Goal: Transaction & Acquisition: Purchase product/service

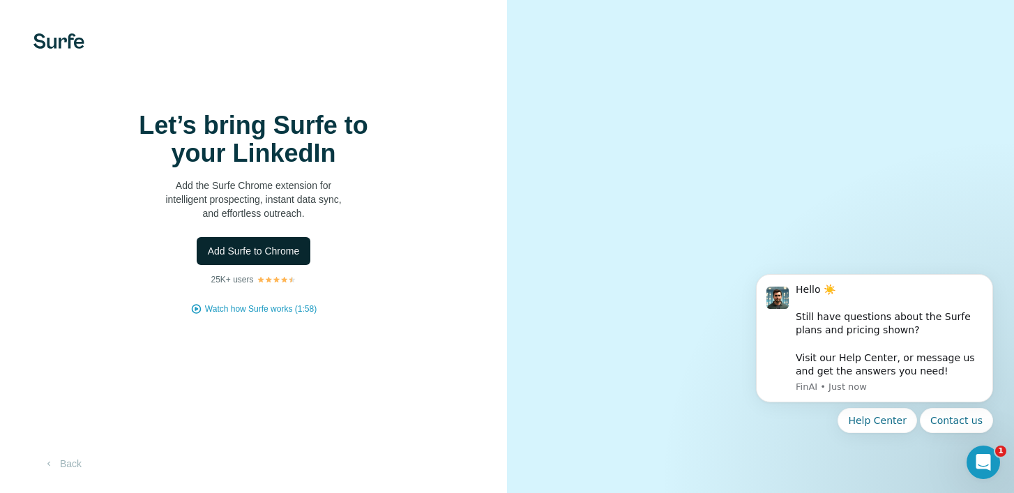
click at [261, 258] on span "Add Surfe to Chrome" at bounding box center [254, 251] width 92 height 14
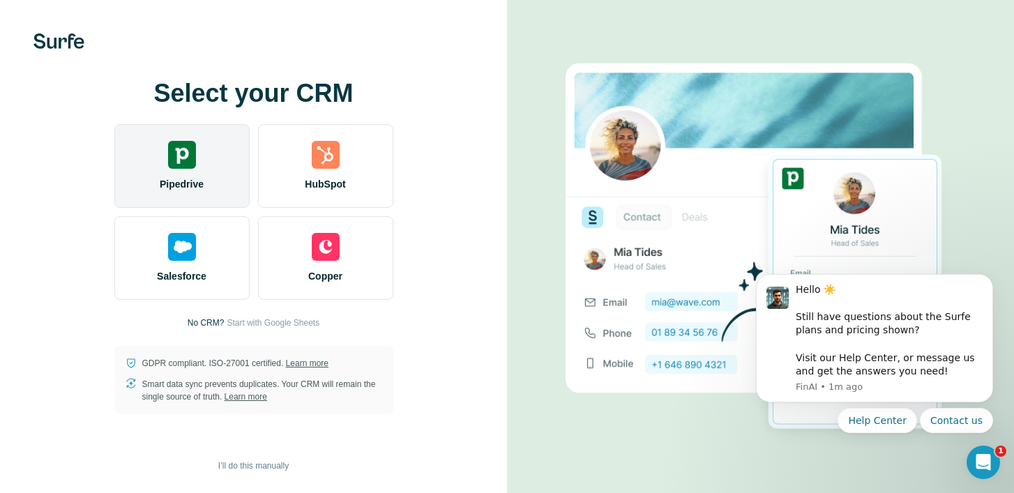
click at [190, 167] on img at bounding box center [182, 155] width 28 height 28
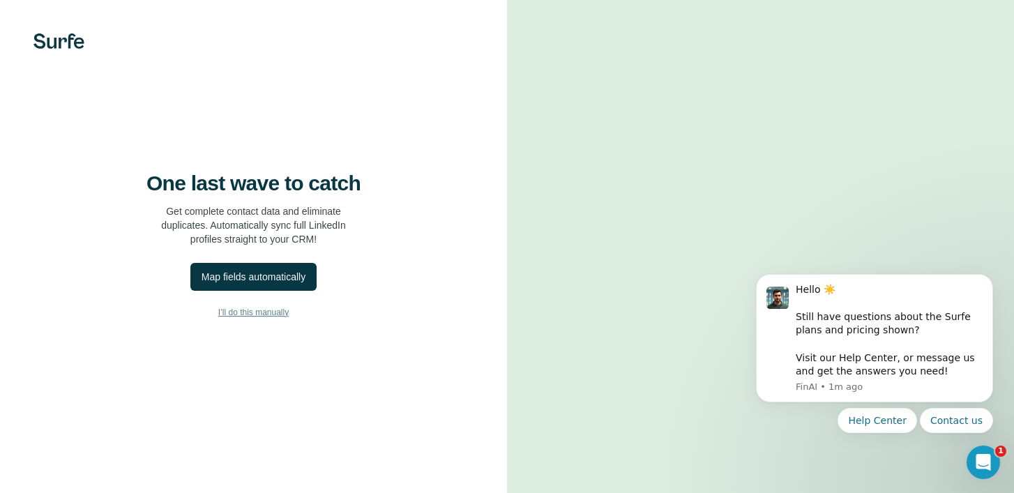
click at [257, 319] on span "I’ll do this manually" at bounding box center [253, 312] width 70 height 13
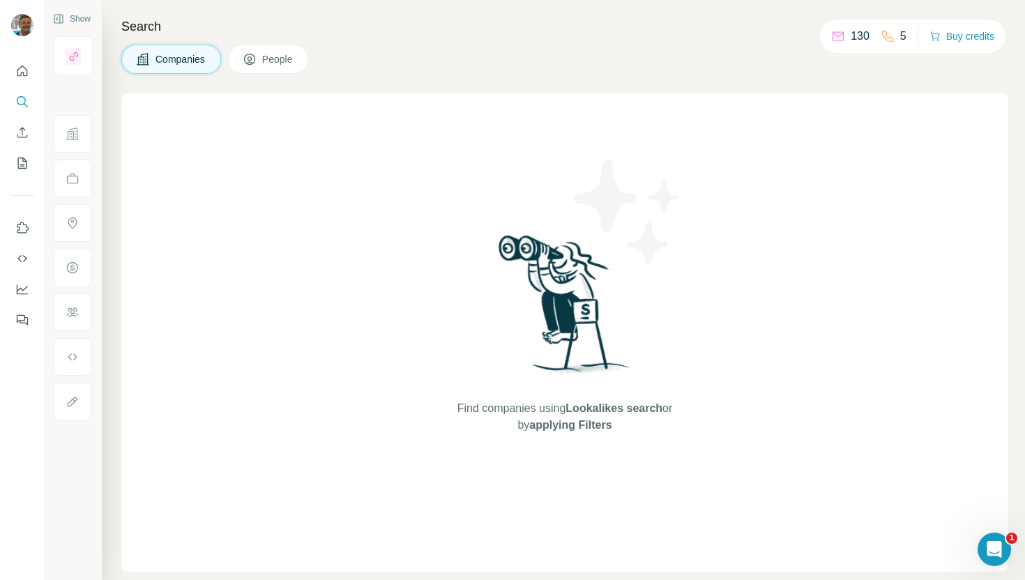
click at [266, 49] on button "People" at bounding box center [268, 59] width 81 height 29
click at [861, 33] on p "124" at bounding box center [859, 36] width 19 height 17
click at [17, 161] on icon "My lists" at bounding box center [22, 163] width 14 height 14
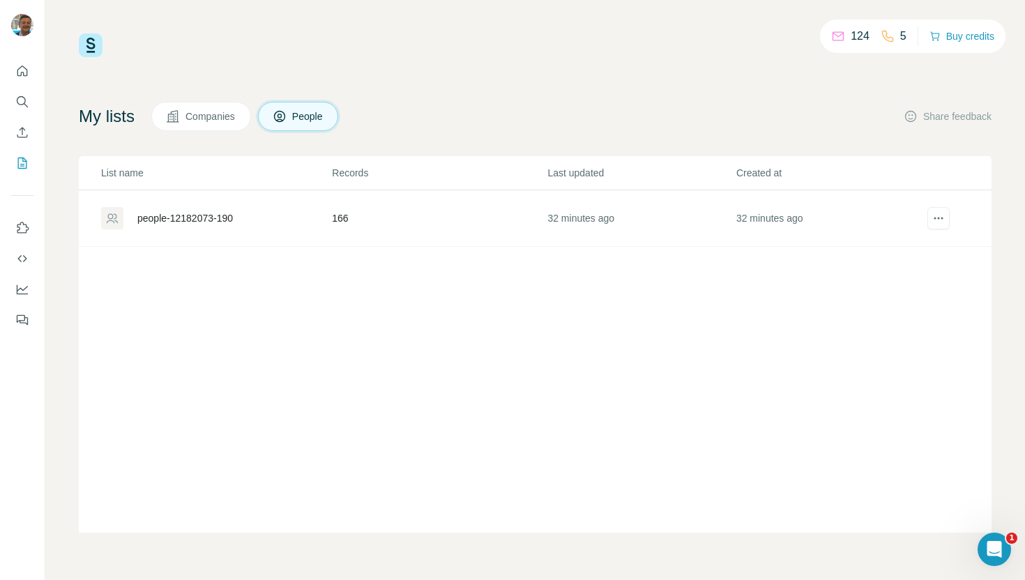
click at [214, 218] on div "people-12182073-190" at bounding box center [185, 218] width 96 height 14
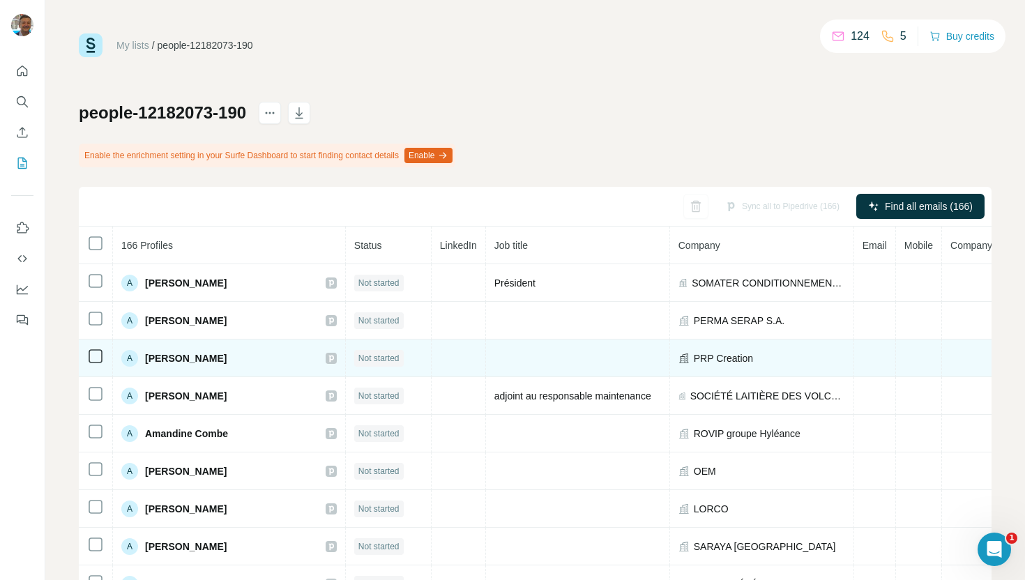
scroll to position [0, 6]
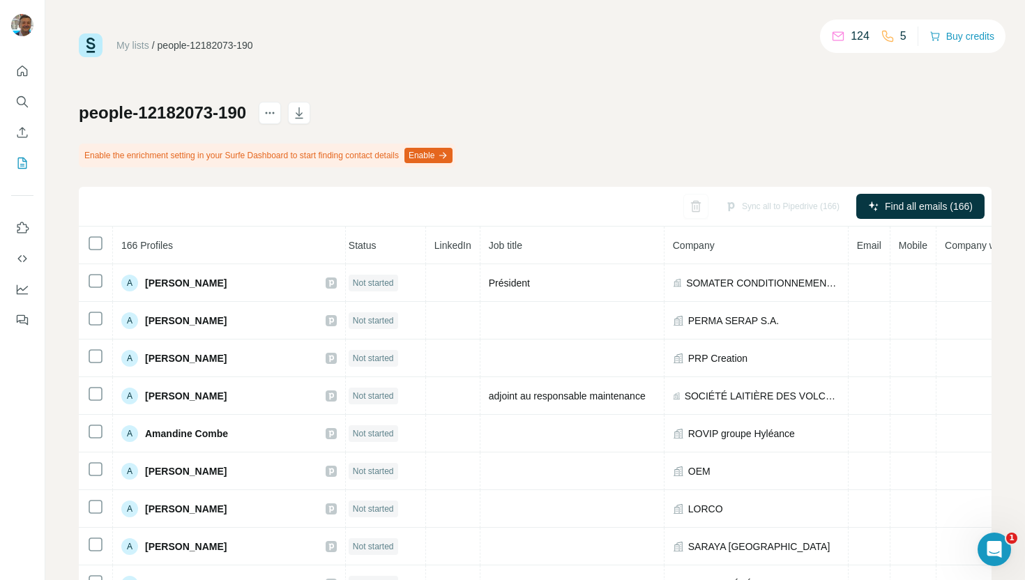
click at [452, 151] on button "Enable" at bounding box center [428, 155] width 48 height 15
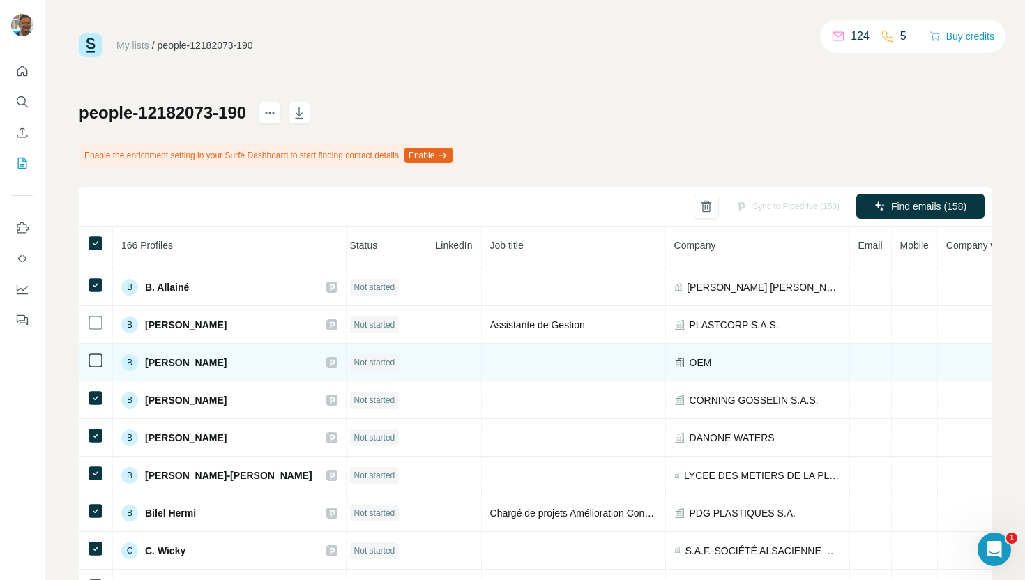
scroll to position [487, 5]
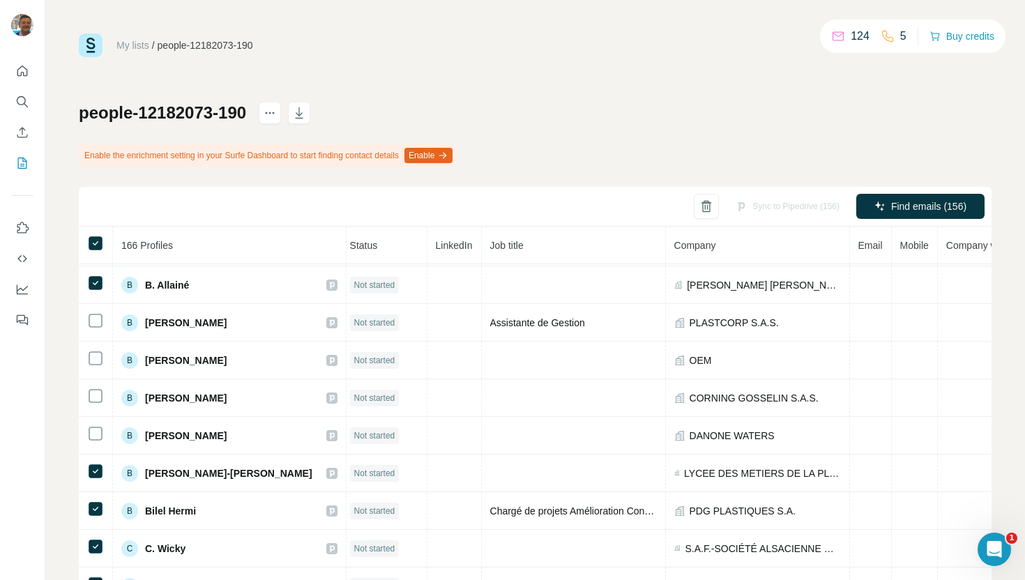
click at [674, 247] on span "Company" at bounding box center [695, 245] width 42 height 11
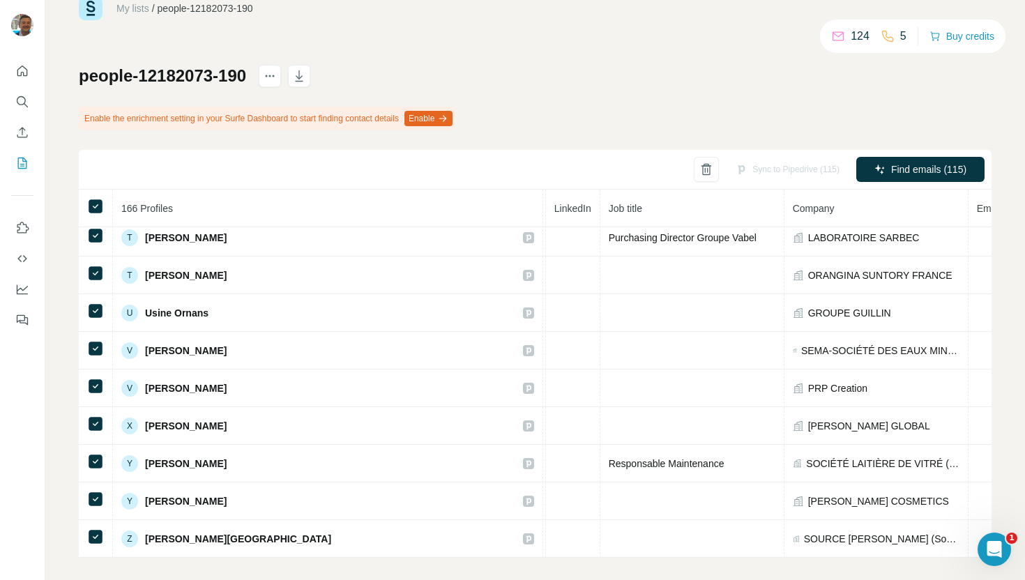
scroll to position [48, 0]
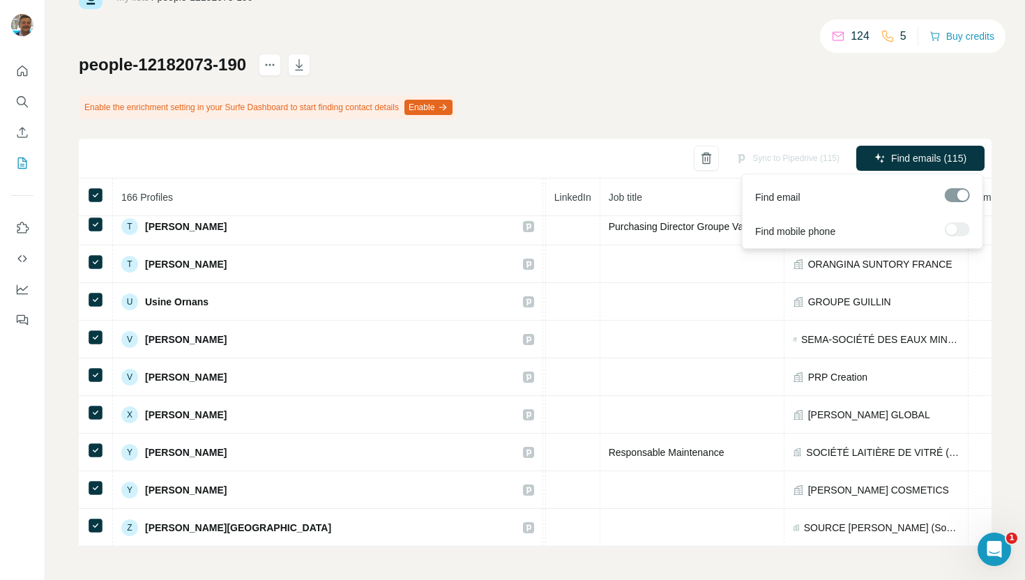
click at [959, 227] on div at bounding box center [957, 229] width 25 height 14
click at [966, 198] on div at bounding box center [957, 195] width 25 height 14
click at [943, 158] on span "Find emails (115)" at bounding box center [928, 158] width 75 height 14
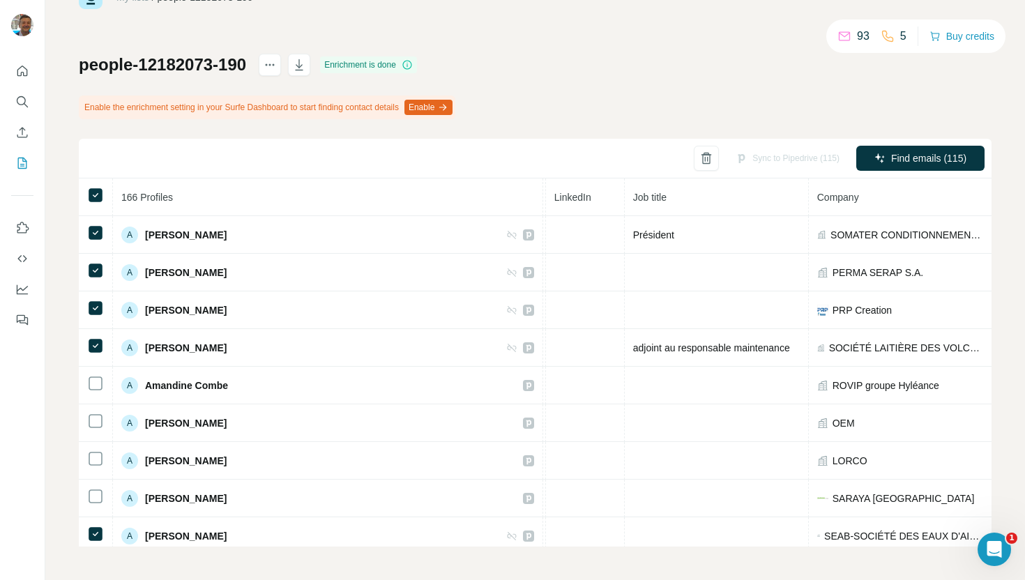
scroll to position [0, 0]
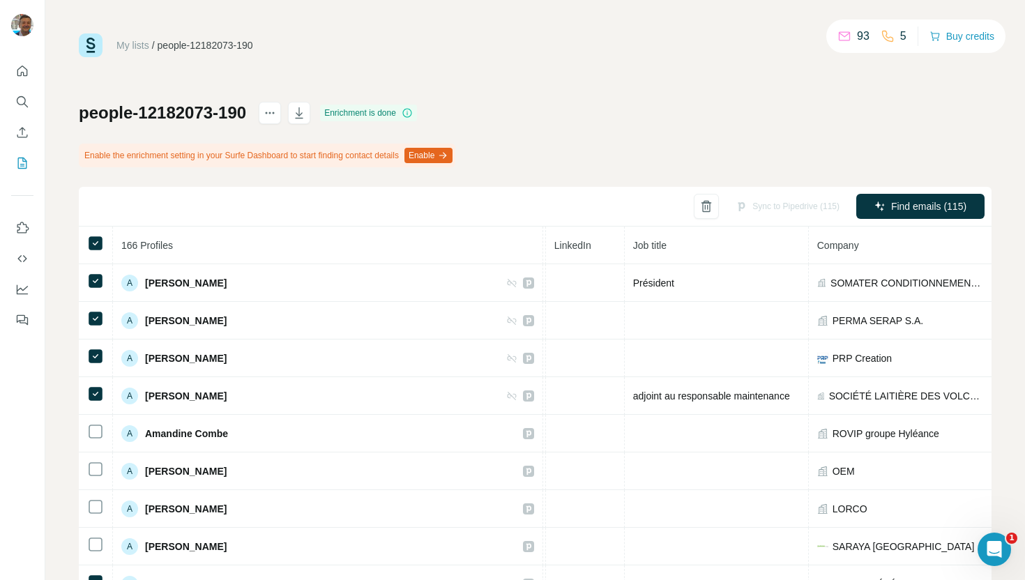
click at [452, 155] on button "Enable" at bounding box center [428, 155] width 48 height 15
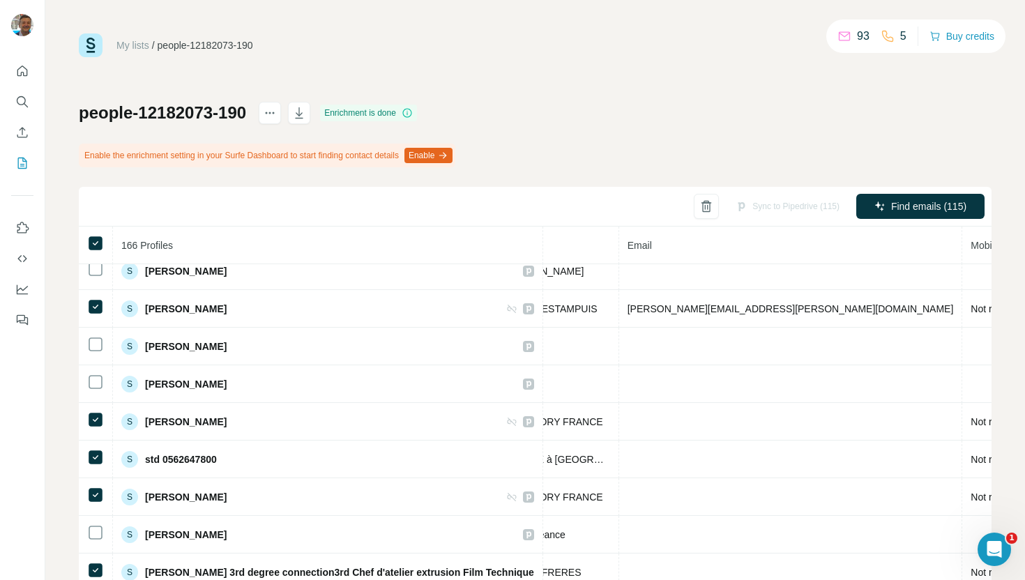
scroll to position [5412, 457]
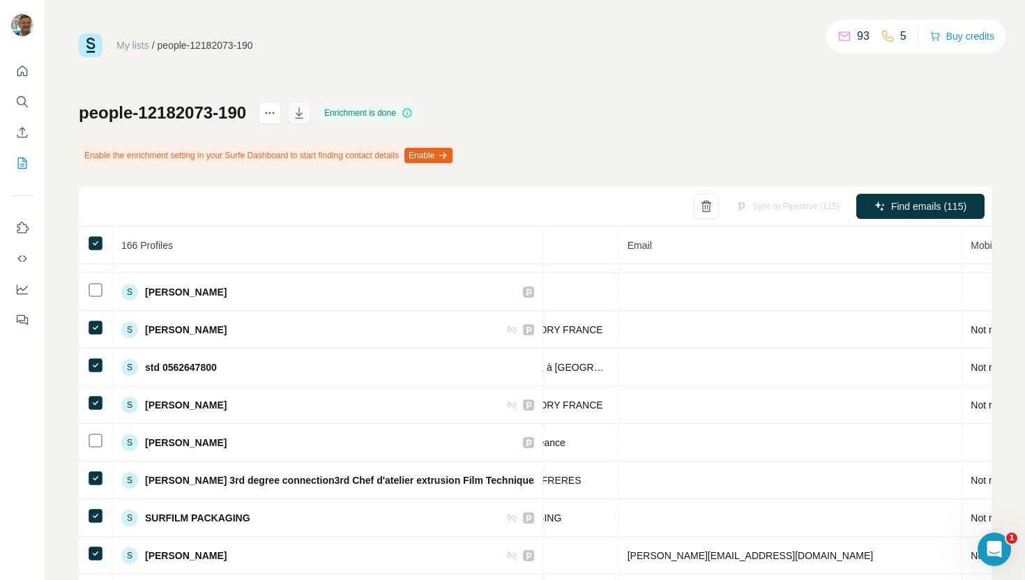
click at [300, 109] on icon "button" at bounding box center [299, 112] width 8 height 11
click at [25, 97] on icon "Search" at bounding box center [22, 102] width 14 height 14
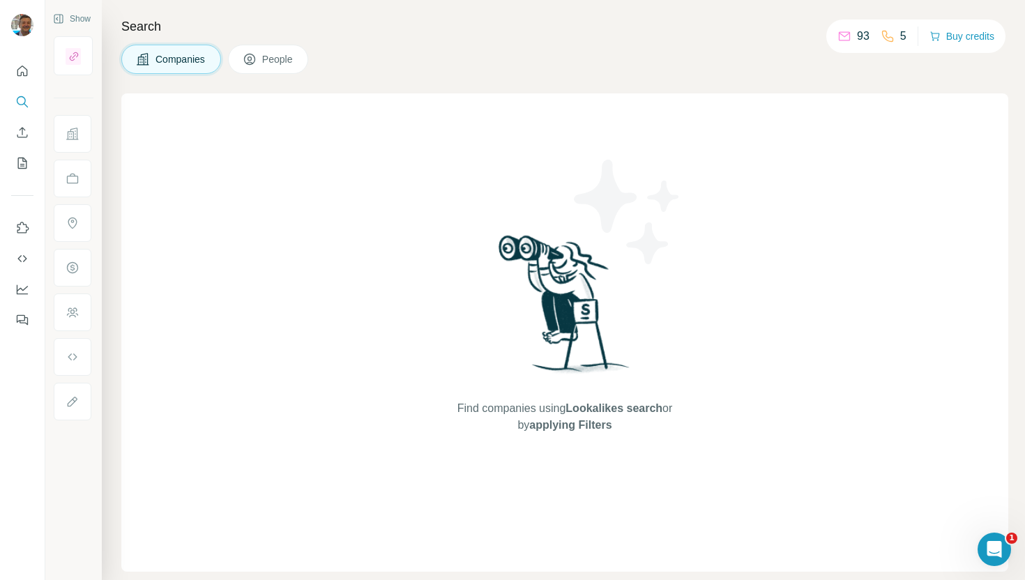
click at [266, 64] on span "People" at bounding box center [278, 59] width 32 height 14
click at [842, 42] on icon at bounding box center [844, 36] width 14 height 14
click at [843, 36] on icon at bounding box center [844, 36] width 14 height 14
click at [20, 66] on icon "Quick start" at bounding box center [22, 71] width 14 height 14
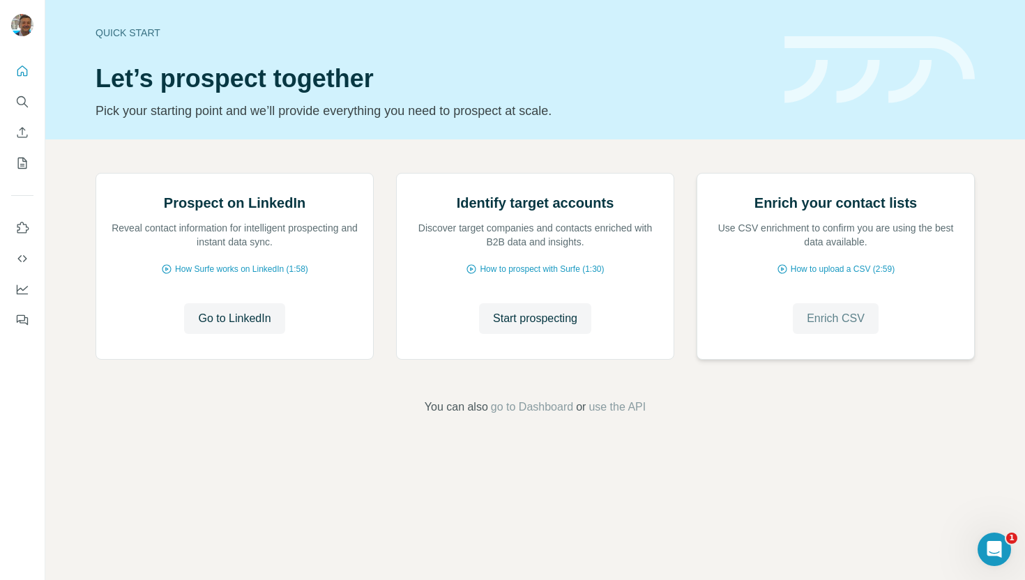
click at [859, 327] on span "Enrich CSV" at bounding box center [836, 318] width 58 height 17
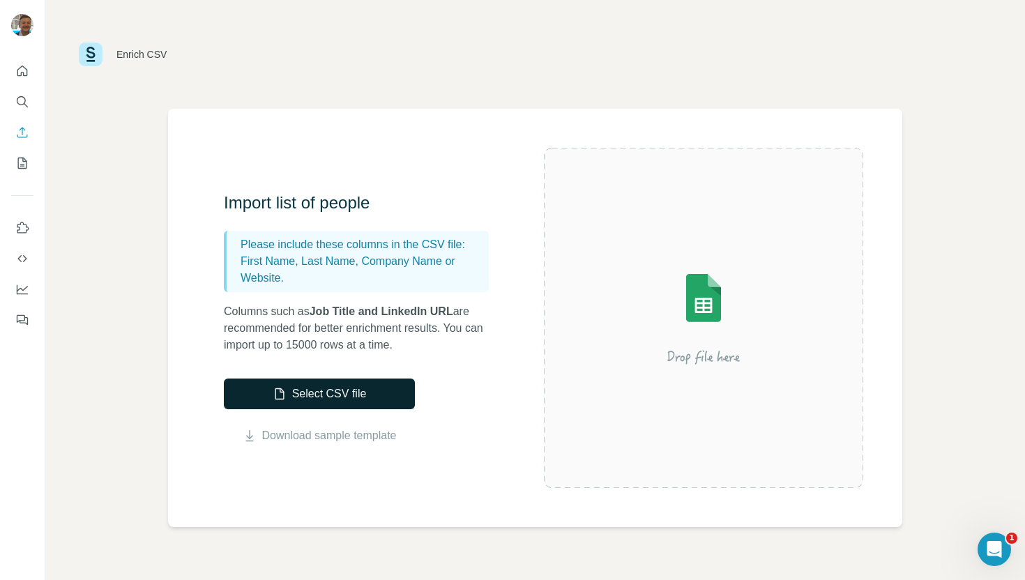
click at [370, 388] on button "Select CSV file" at bounding box center [319, 394] width 191 height 31
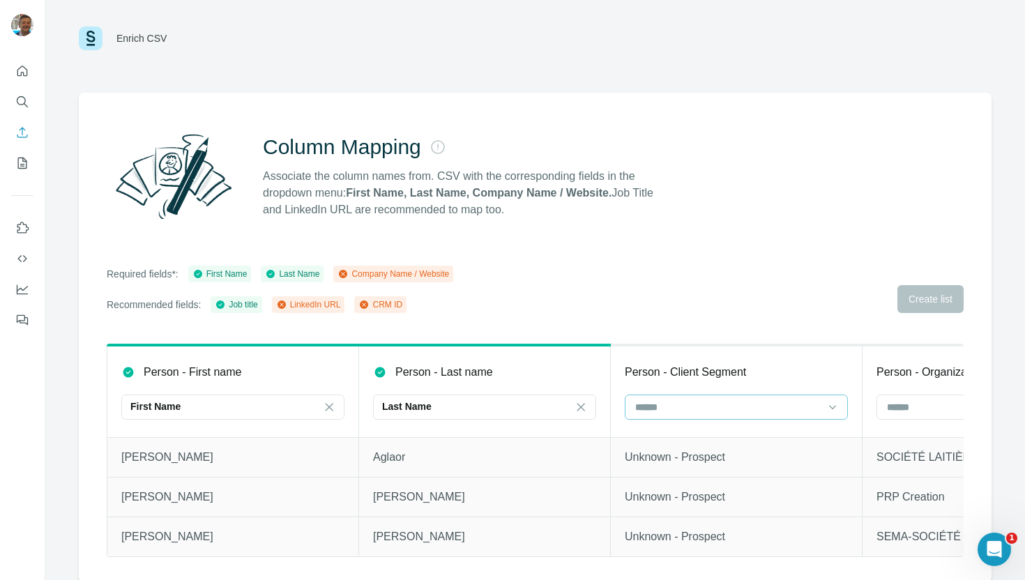
scroll to position [17, 0]
click at [904, 402] on input at bounding box center [979, 405] width 188 height 15
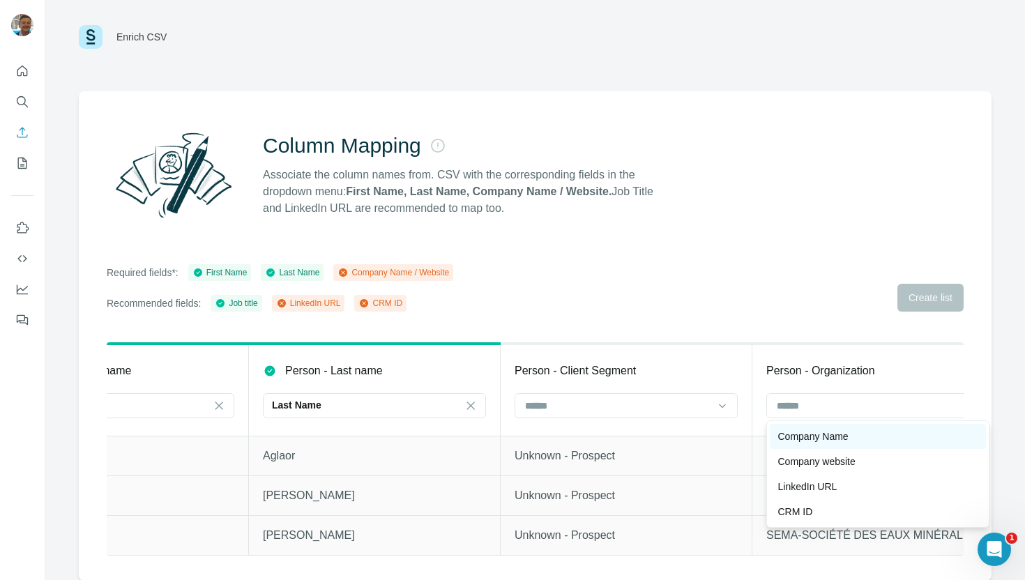
click at [874, 436] on div "Company Name" at bounding box center [877, 436] width 199 height 14
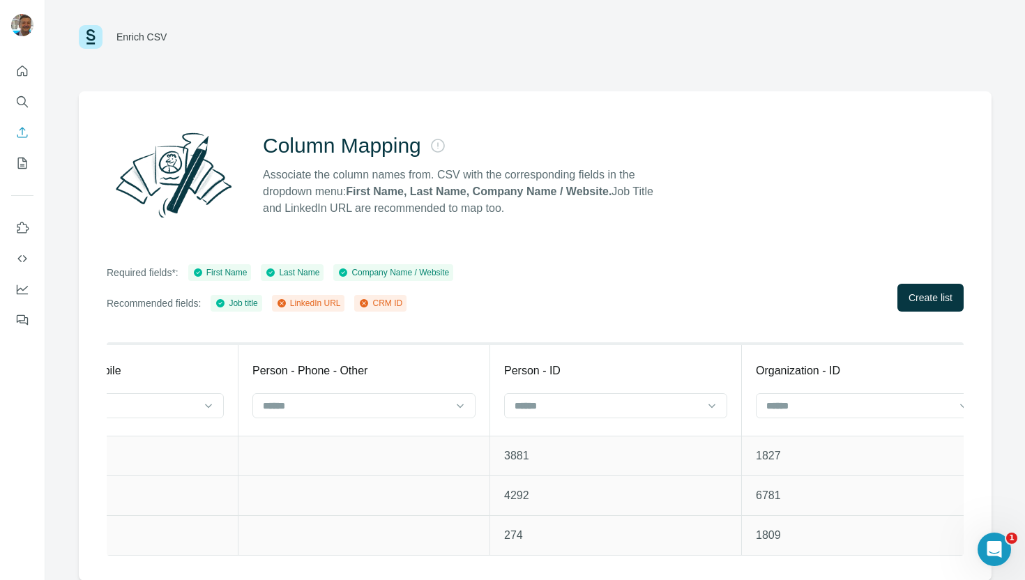
scroll to position [0, 3422]
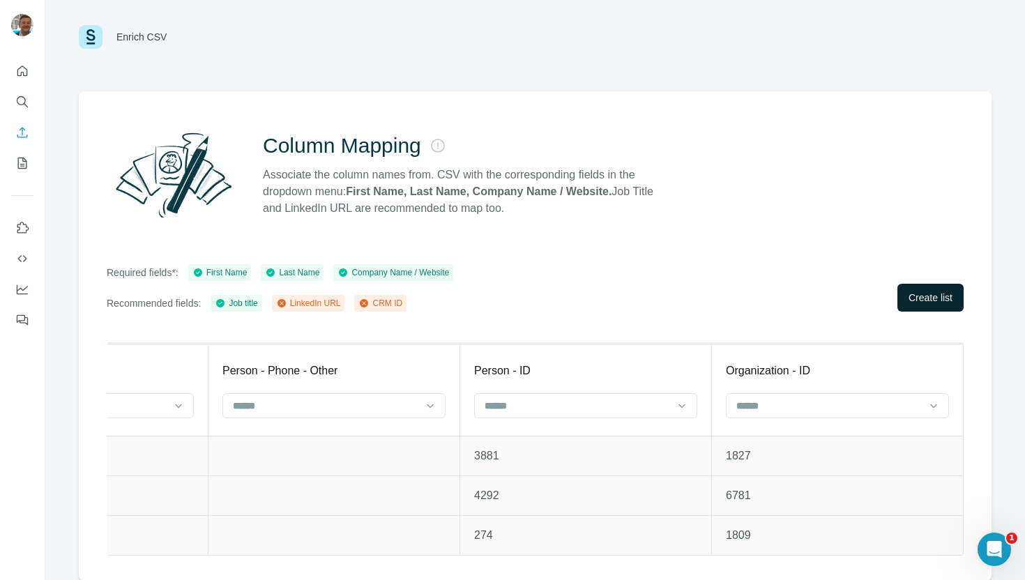
click at [940, 293] on span "Create list" at bounding box center [930, 298] width 44 height 14
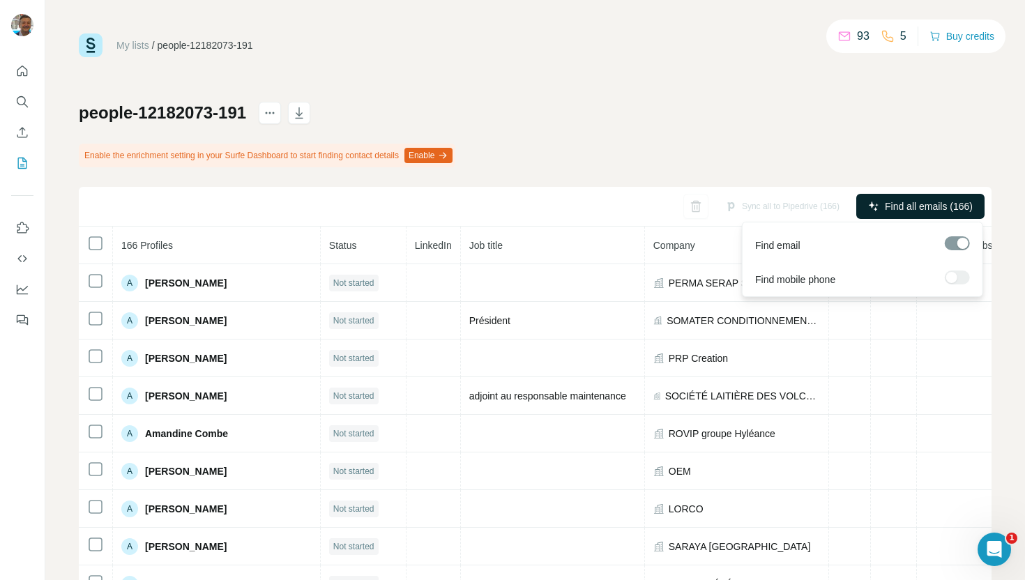
click at [922, 200] on span "Find all emails (166)" at bounding box center [929, 206] width 88 height 14
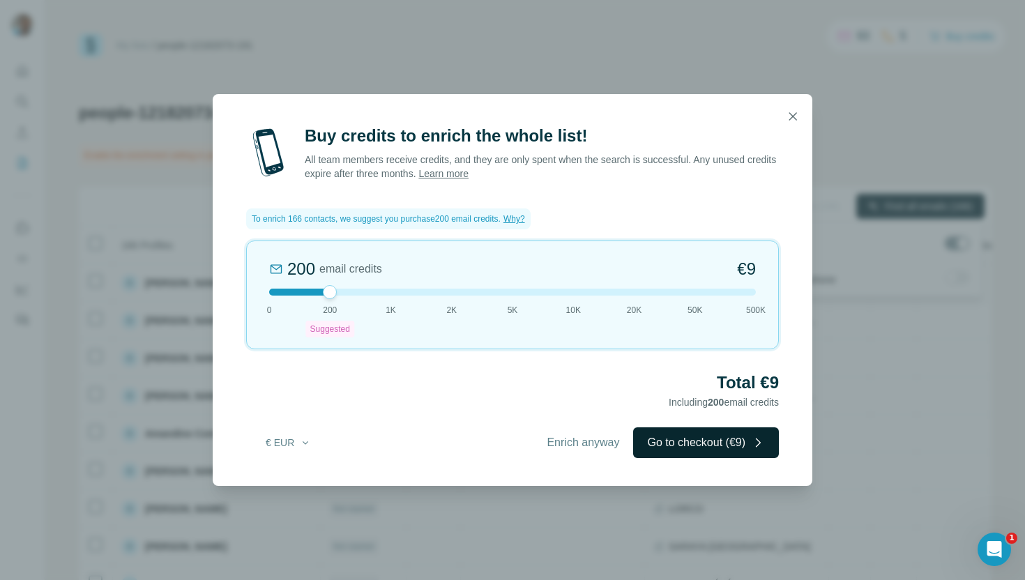
click at [703, 442] on button "Go to checkout (€9)" at bounding box center [706, 442] width 146 height 31
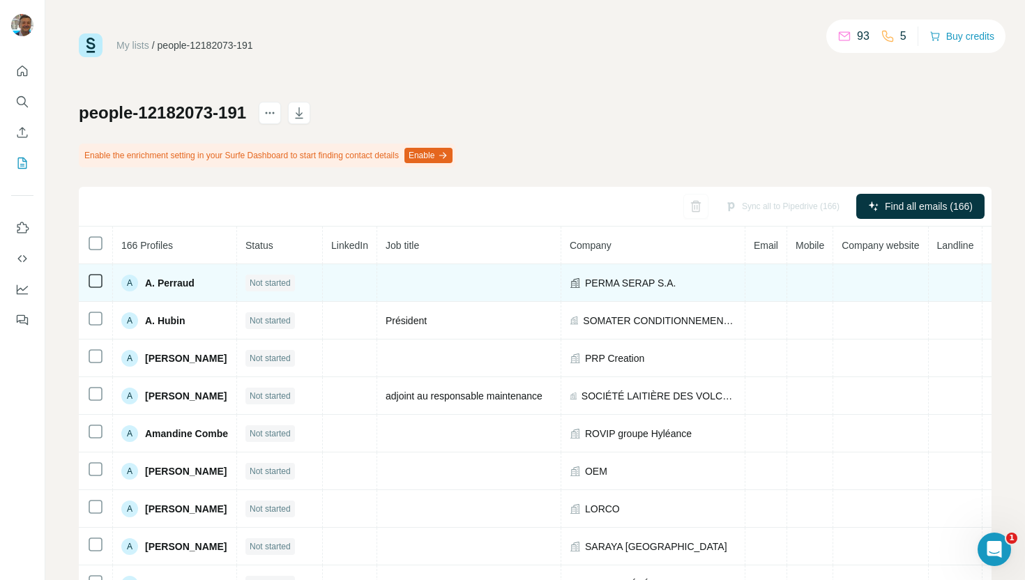
click at [157, 277] on span "A. Perraud" at bounding box center [169, 283] width 49 height 14
copy span "A. Perraud"
